Goal: Task Accomplishment & Management: Use online tool/utility

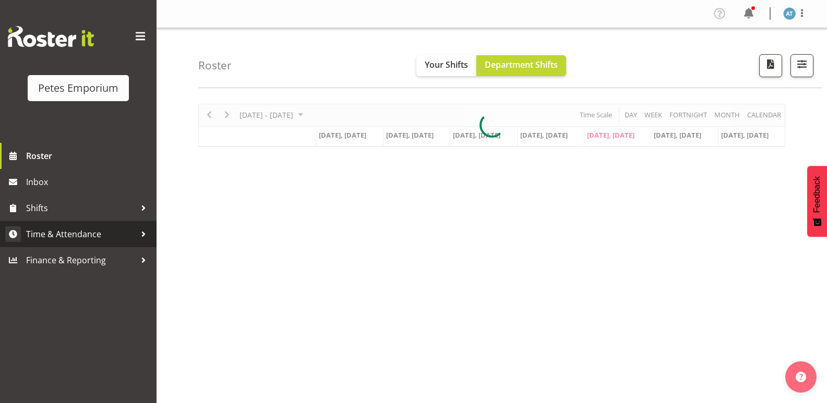
click at [109, 230] on span "Time & Attendance" at bounding box center [81, 234] width 110 height 16
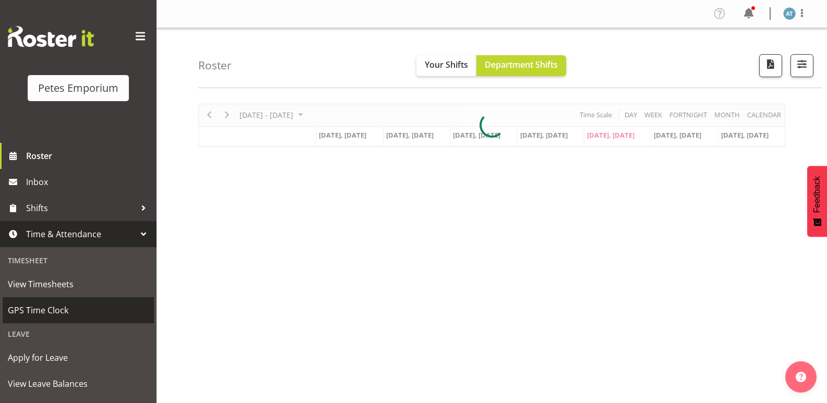
click at [70, 315] on span "GPS Time Clock" at bounding box center [78, 311] width 141 height 16
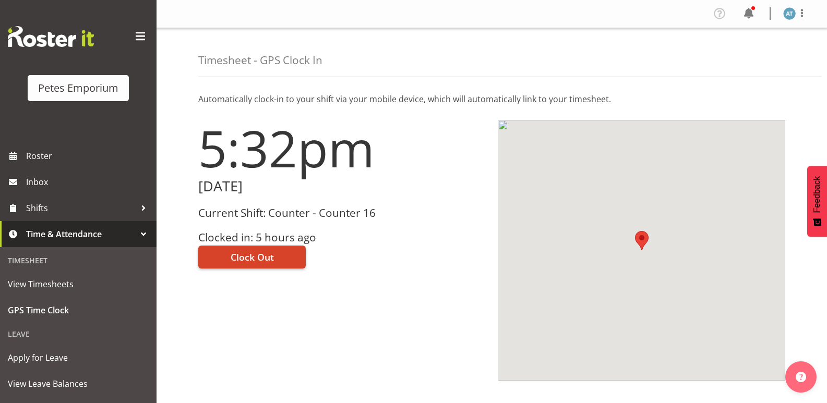
click at [263, 254] on span "Clock Out" at bounding box center [252, 257] width 43 height 14
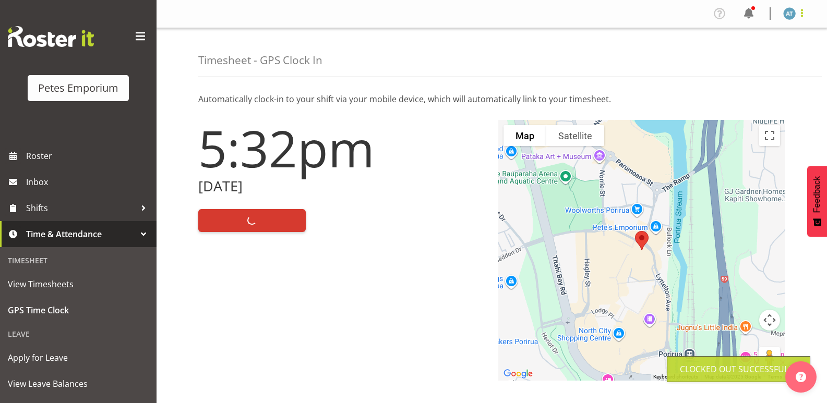
click at [804, 15] on span at bounding box center [802, 13] width 13 height 13
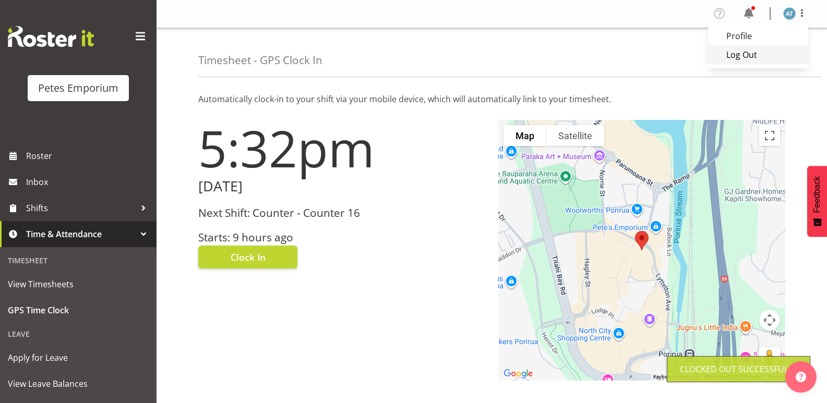
click at [774, 58] on link "Log Out" at bounding box center [758, 54] width 100 height 19
